Goal: Find specific fact: Find specific fact

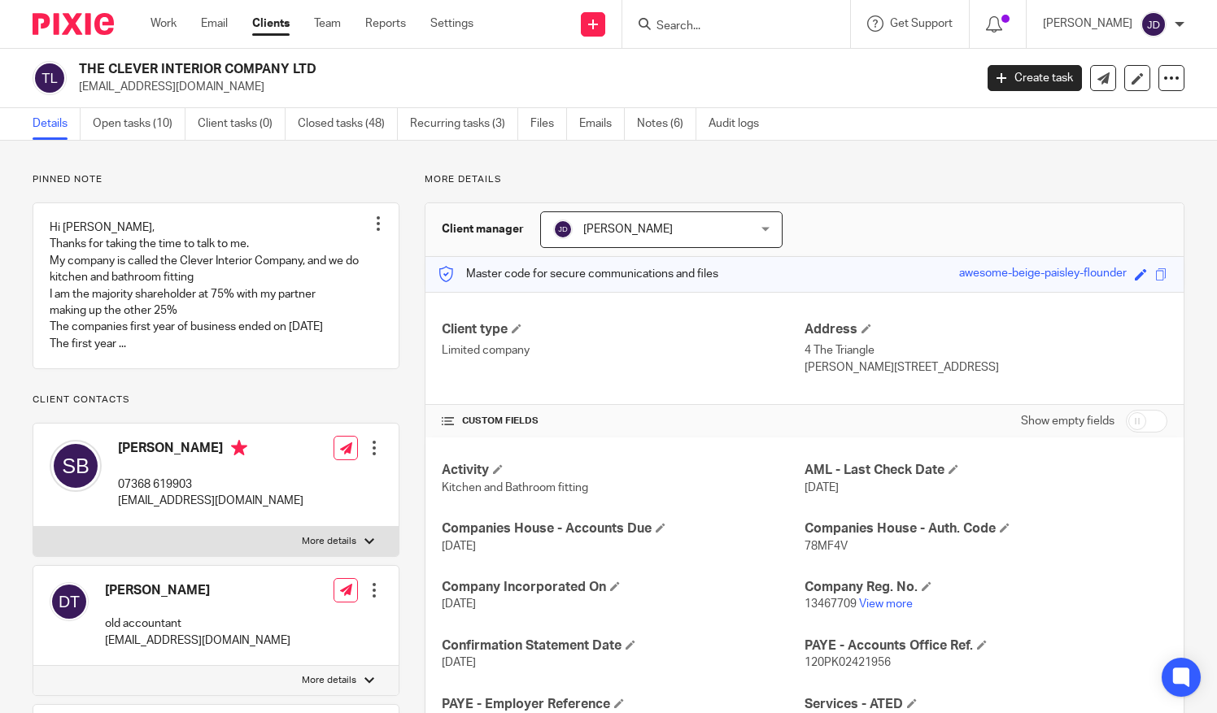
scroll to position [244, 0]
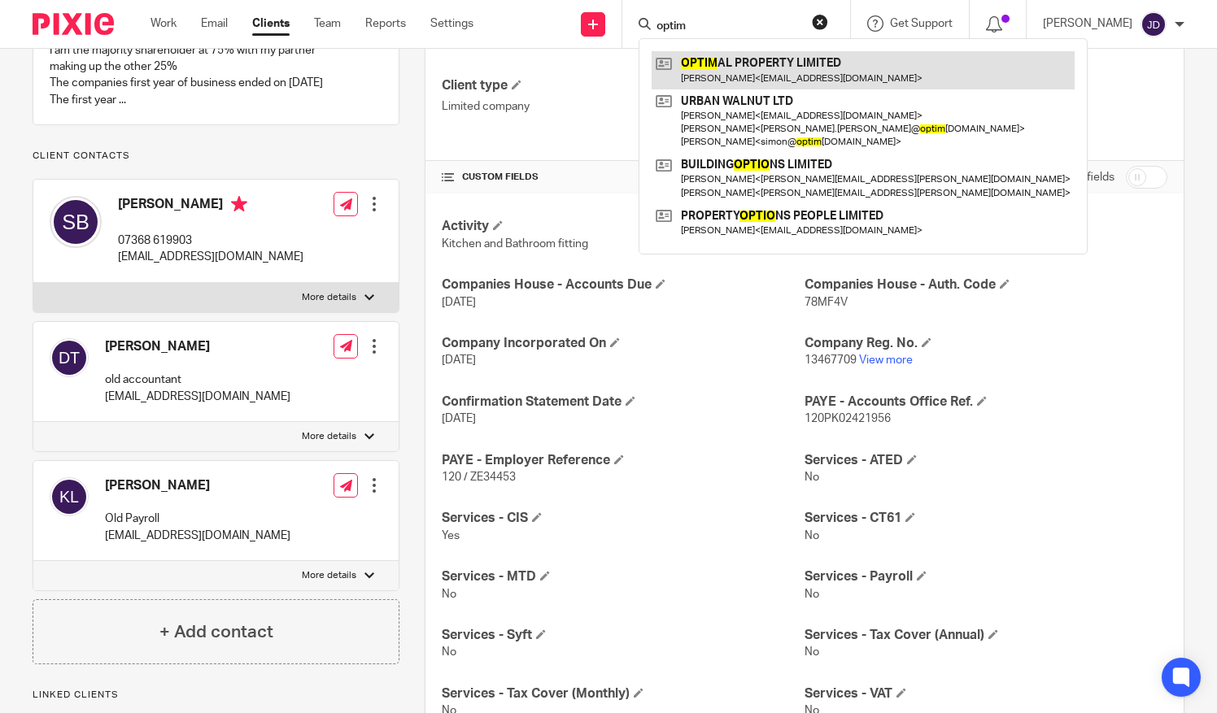
type input "optim"
click at [722, 72] on link at bounding box center [863, 69] width 423 height 37
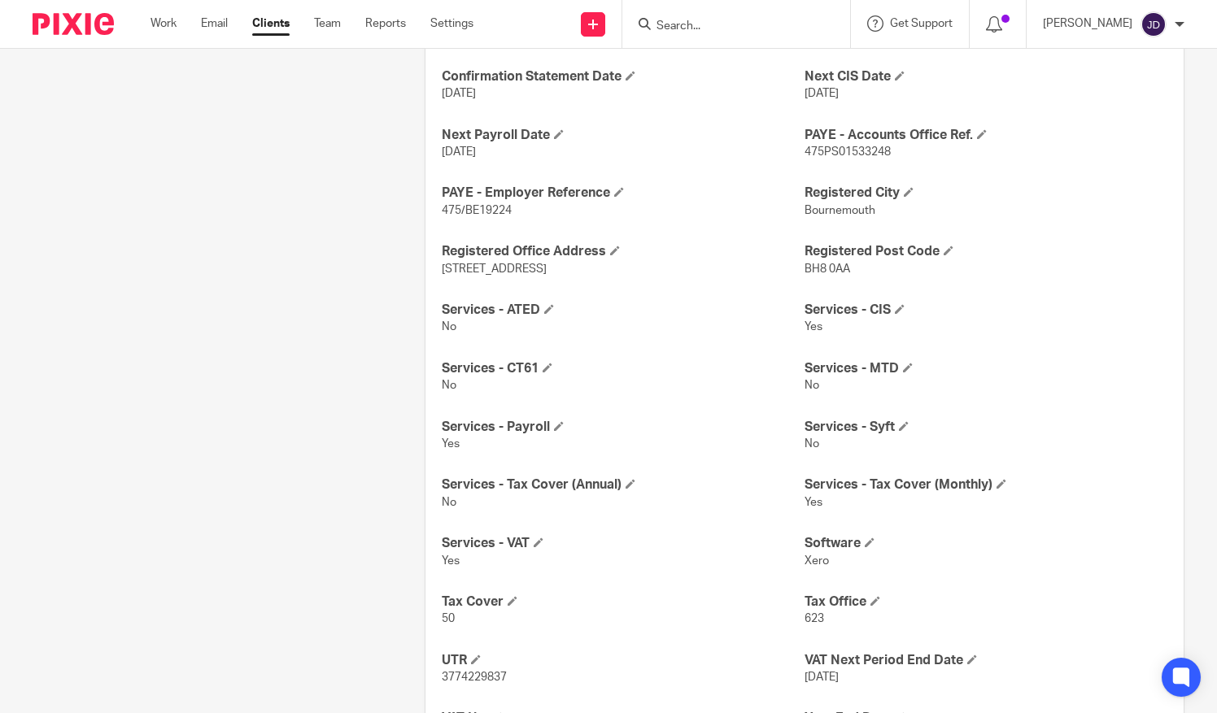
scroll to position [715, 0]
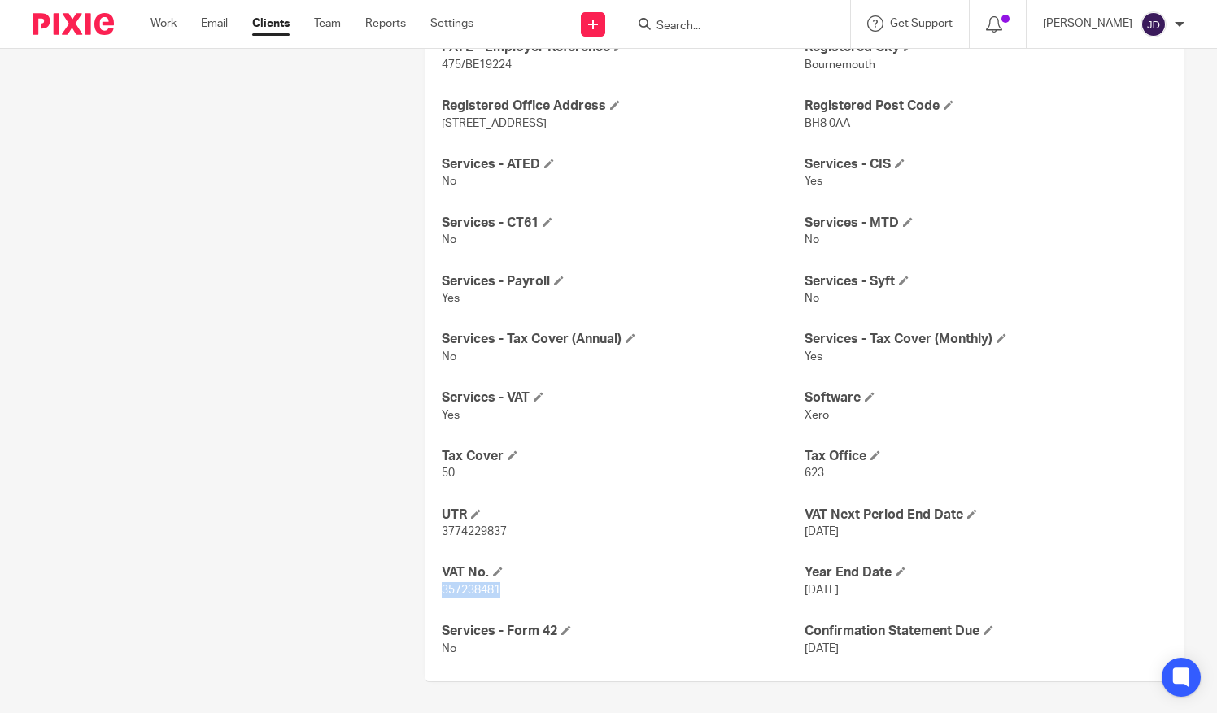
drag, startPoint x: 504, startPoint y: 594, endPoint x: 439, endPoint y: 594, distance: 64.3
click at [442, 594] on p "357238481" at bounding box center [623, 591] width 363 height 16
copy span "357238481"
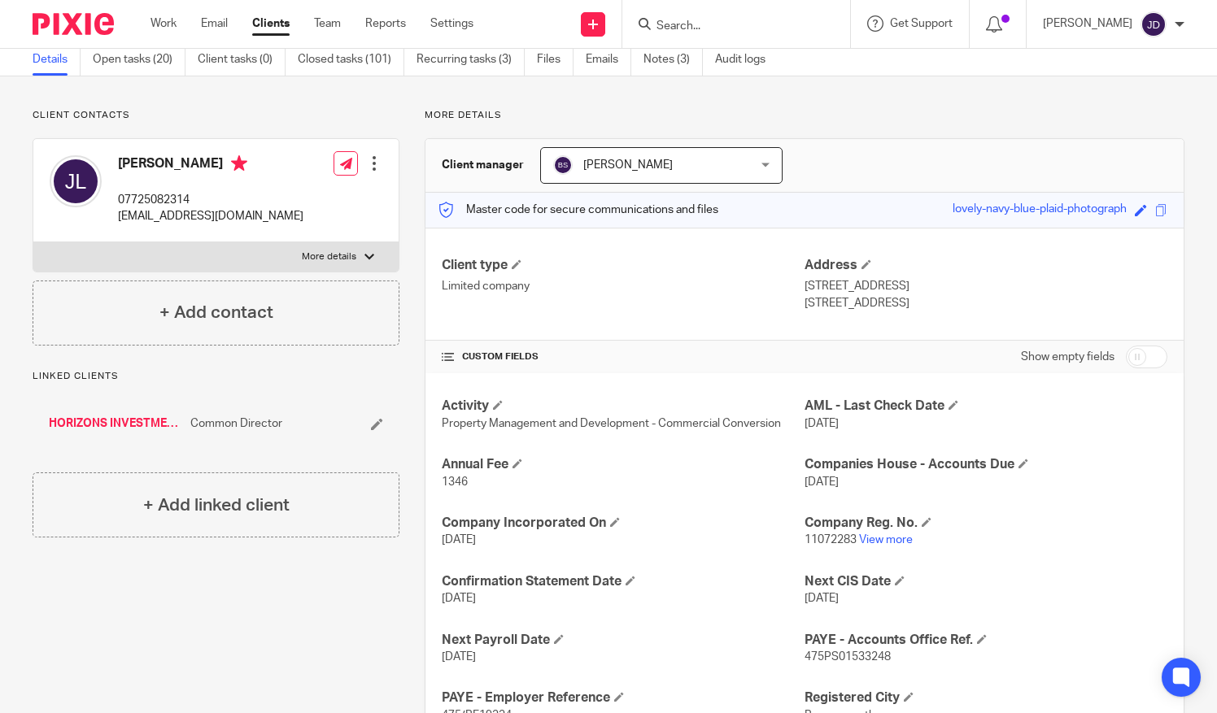
scroll to position [0, 0]
